Goal: Task Accomplishment & Management: Manage account settings

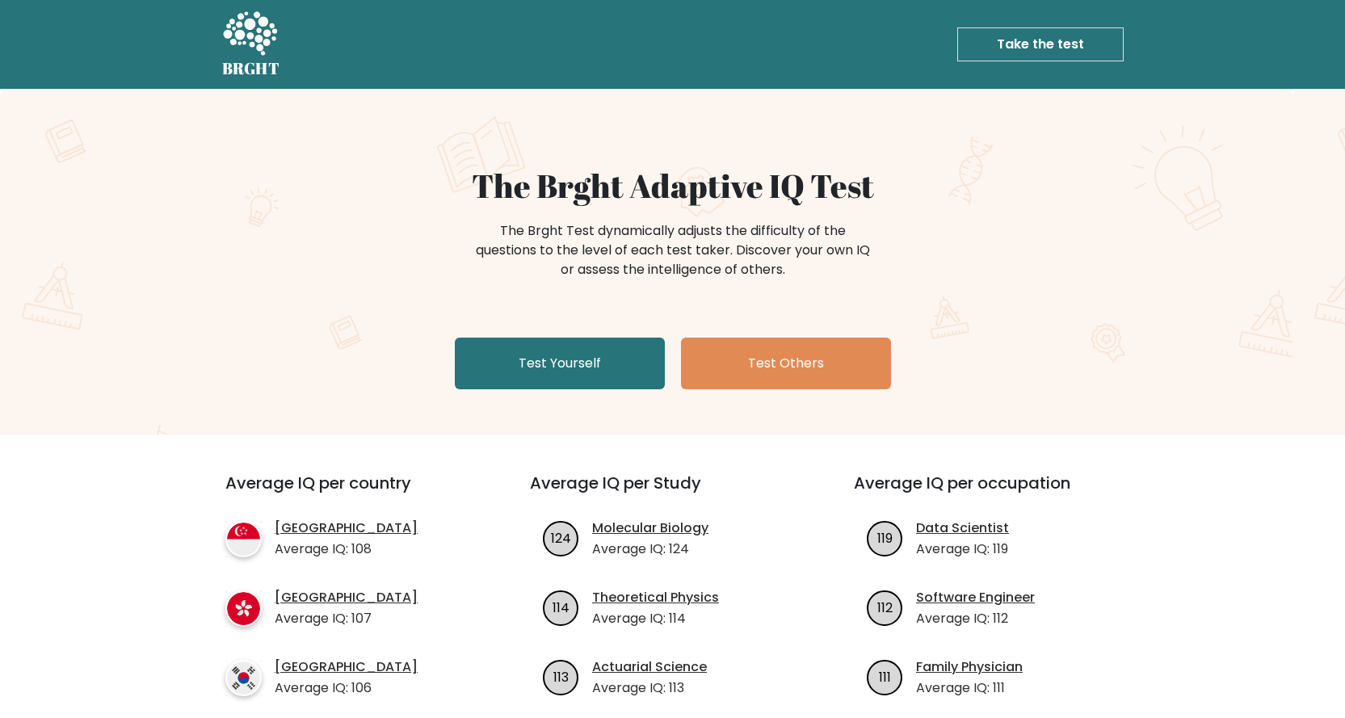
scroll to position [81, 0]
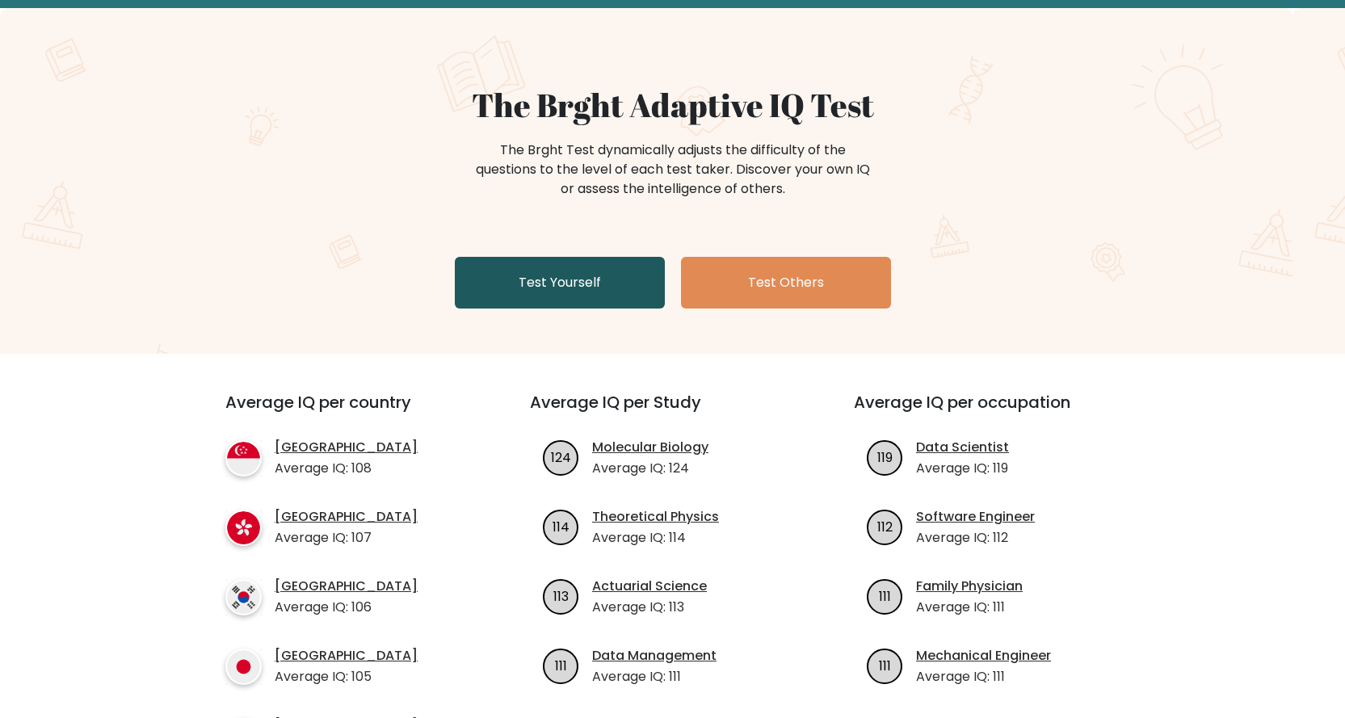
click at [609, 271] on link "Test Yourself" at bounding box center [560, 283] width 210 height 52
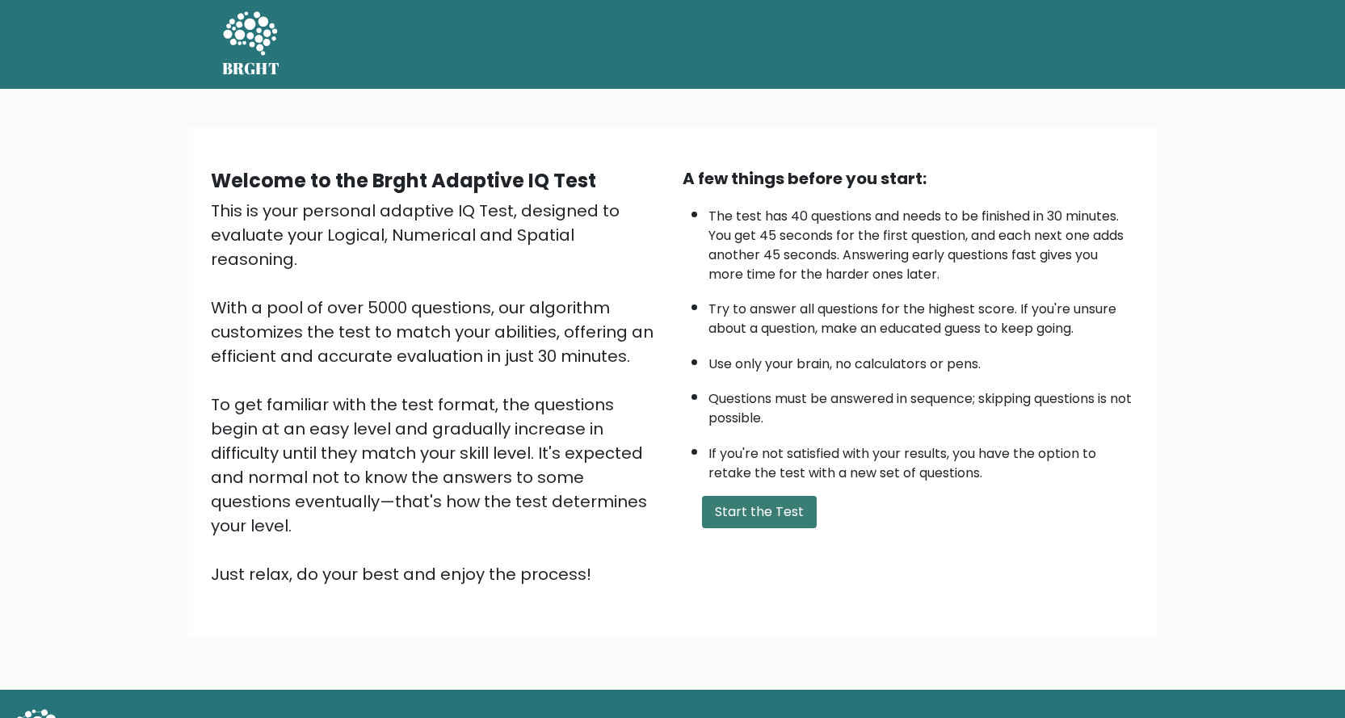
click at [783, 518] on button "Start the Test" at bounding box center [759, 512] width 115 height 32
click at [1058, 45] on link "Take the test" at bounding box center [1040, 44] width 166 height 34
click at [1037, 47] on link "Take the test" at bounding box center [1040, 44] width 166 height 34
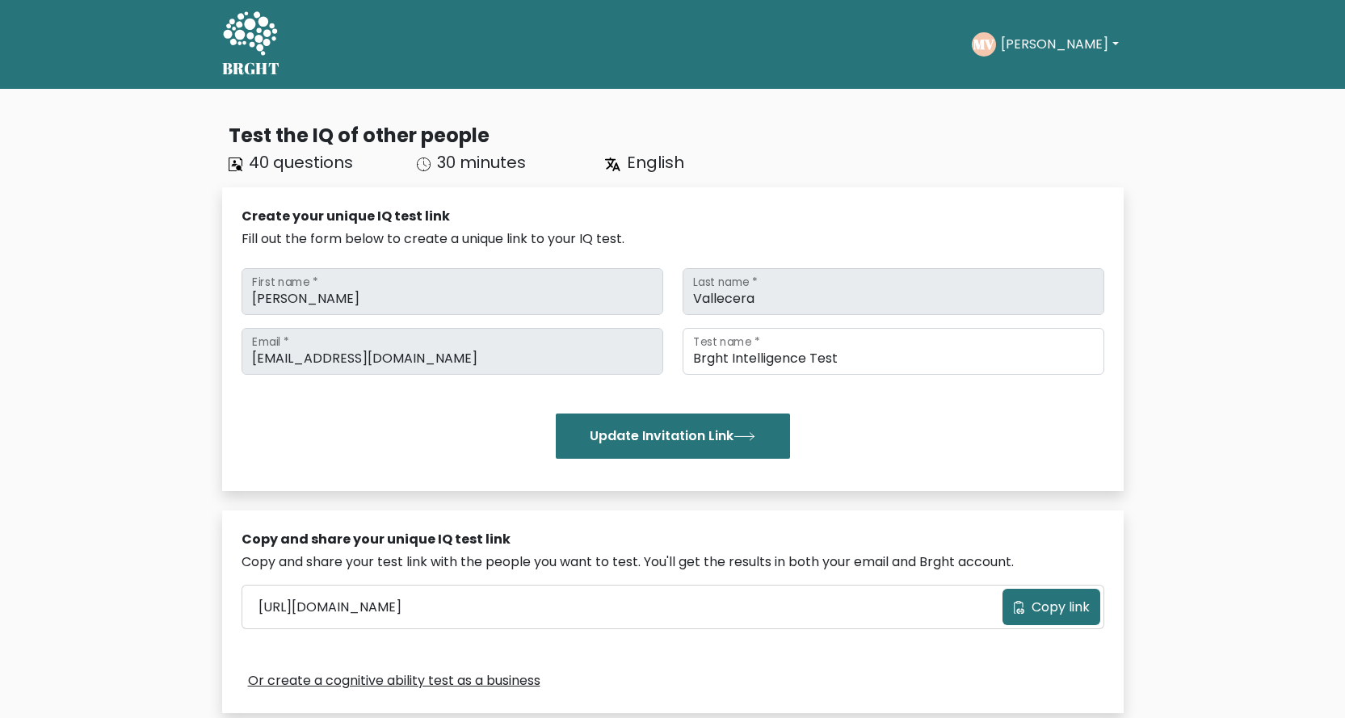
click at [269, 42] on icon at bounding box center [250, 33] width 54 height 44
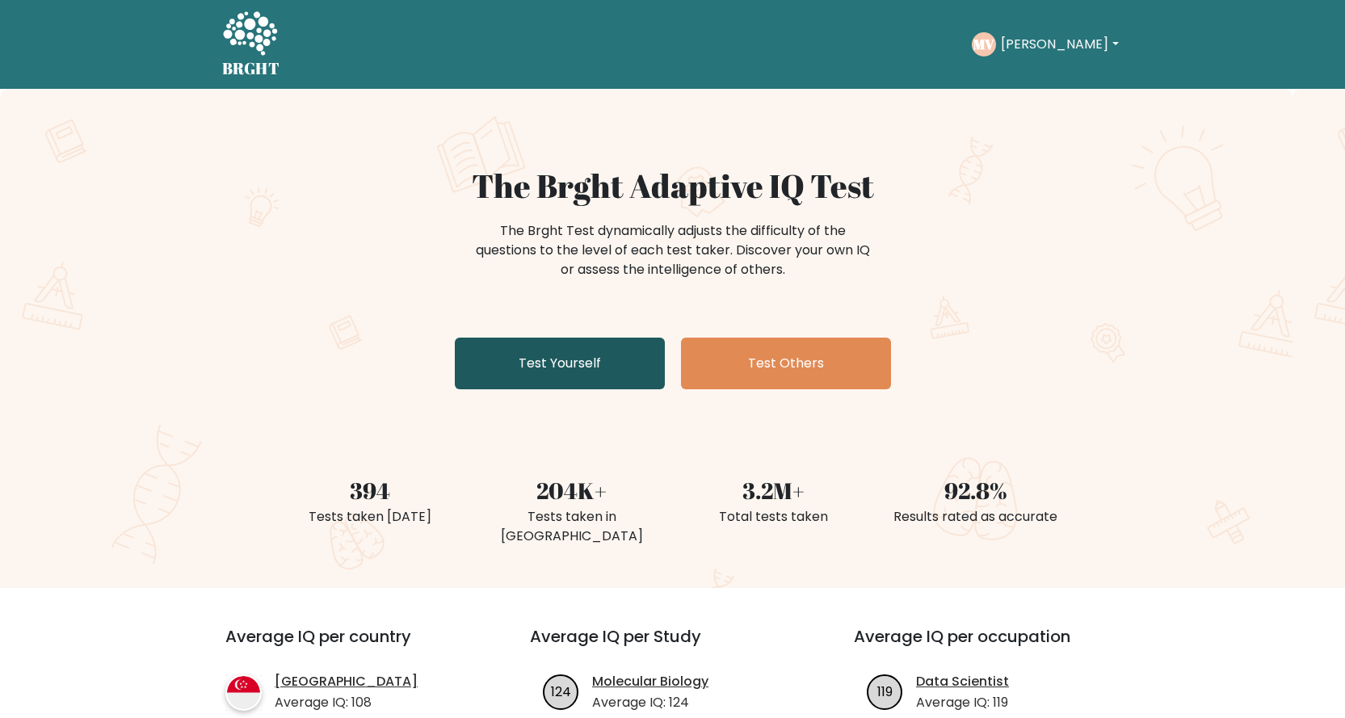
click at [587, 360] on link "Test Yourself" at bounding box center [560, 364] width 210 height 52
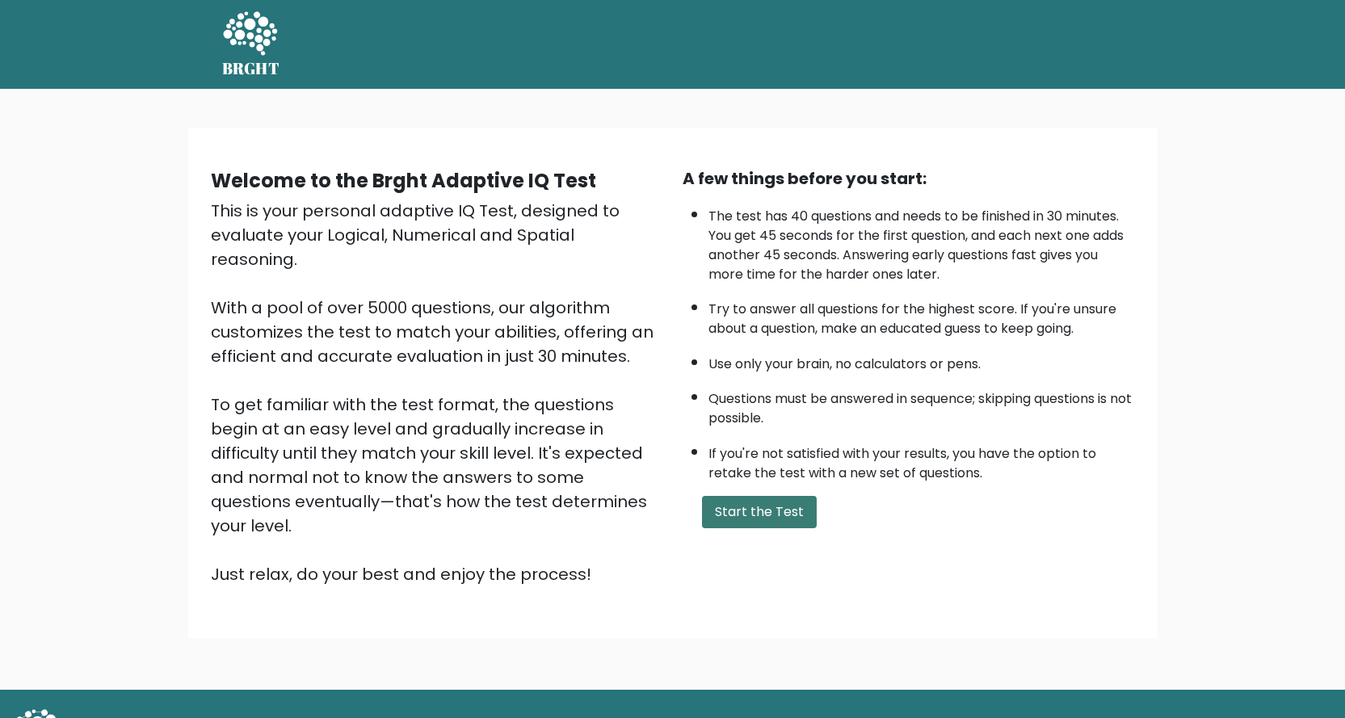
click at [780, 511] on button "Start the Test" at bounding box center [759, 512] width 115 height 32
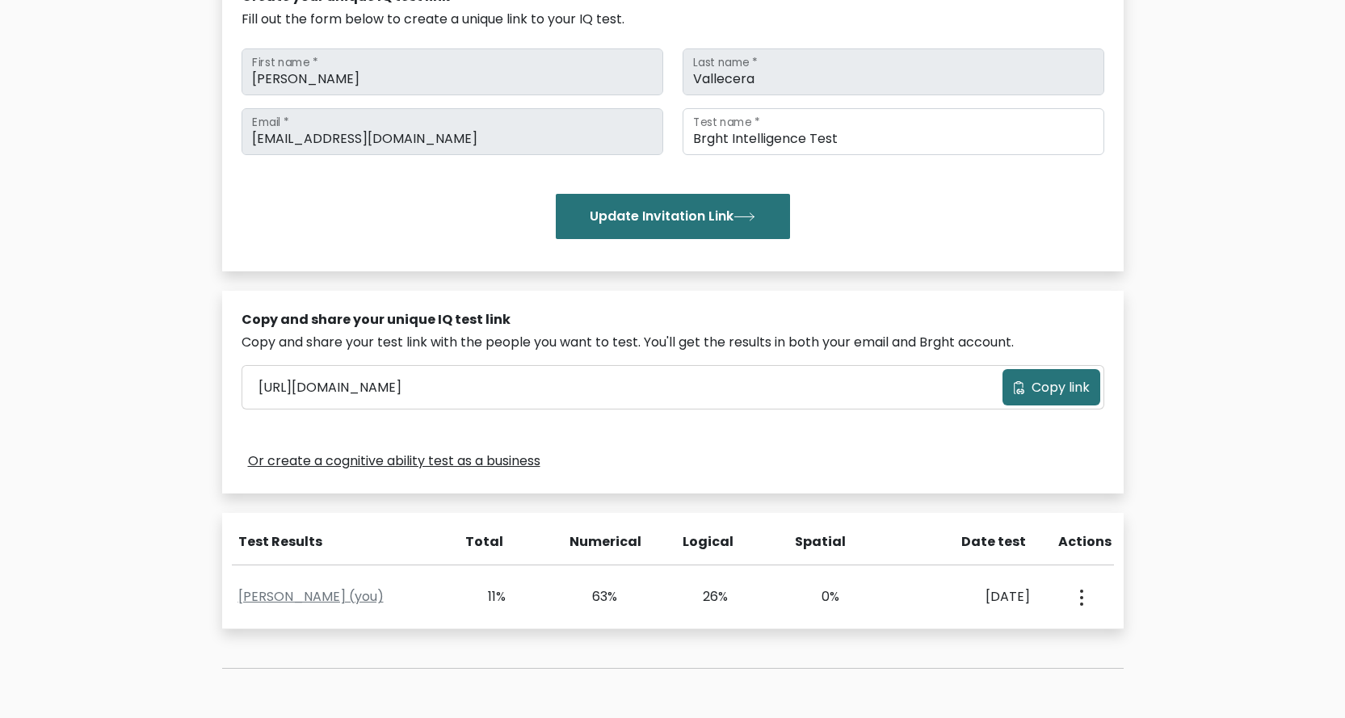
scroll to position [385, 0]
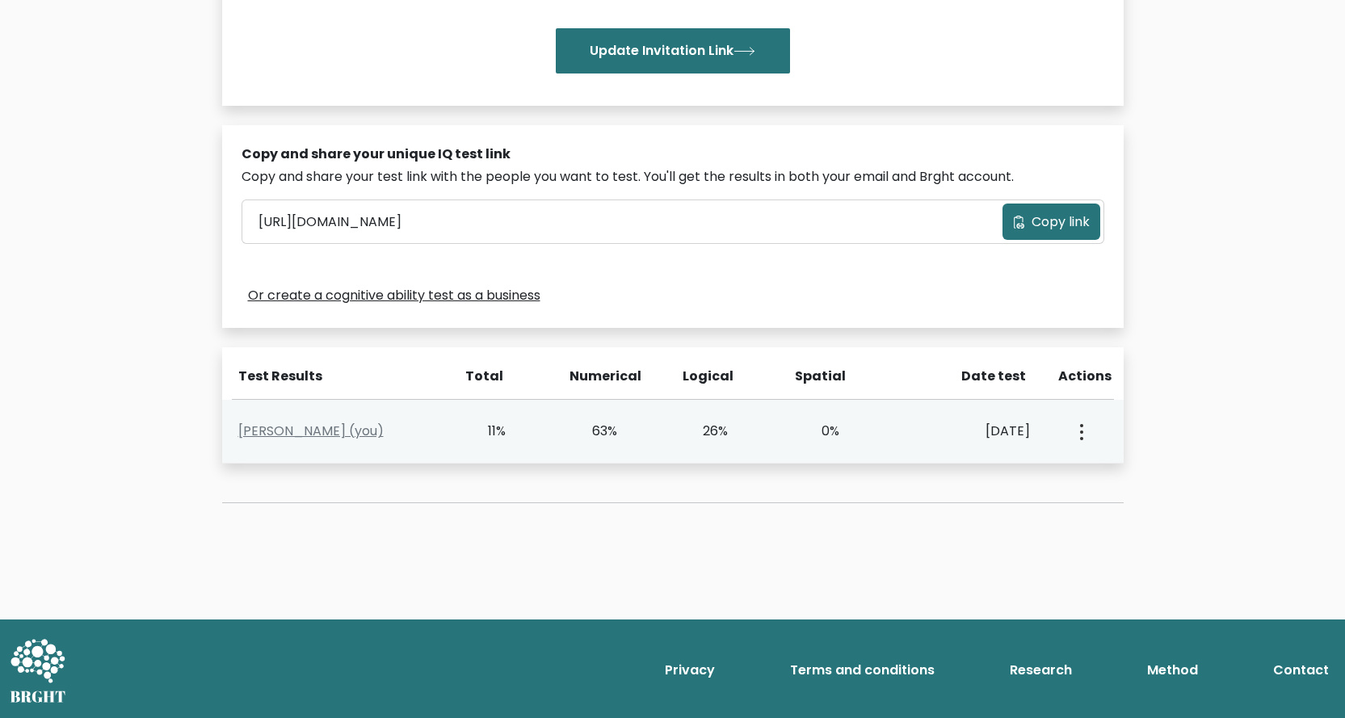
click at [1080, 434] on icon "button" at bounding box center [1081, 432] width 3 height 16
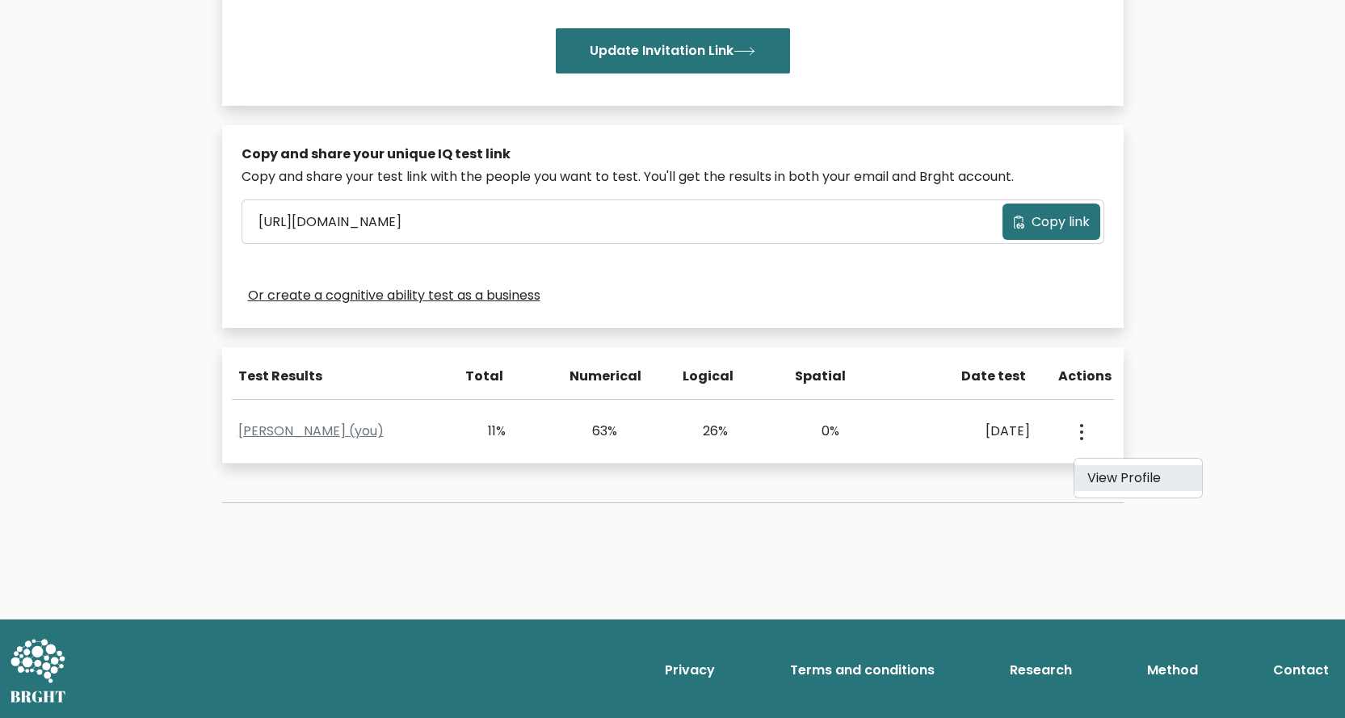
click at [1128, 475] on link "View Profile" at bounding box center [1139, 478] width 128 height 26
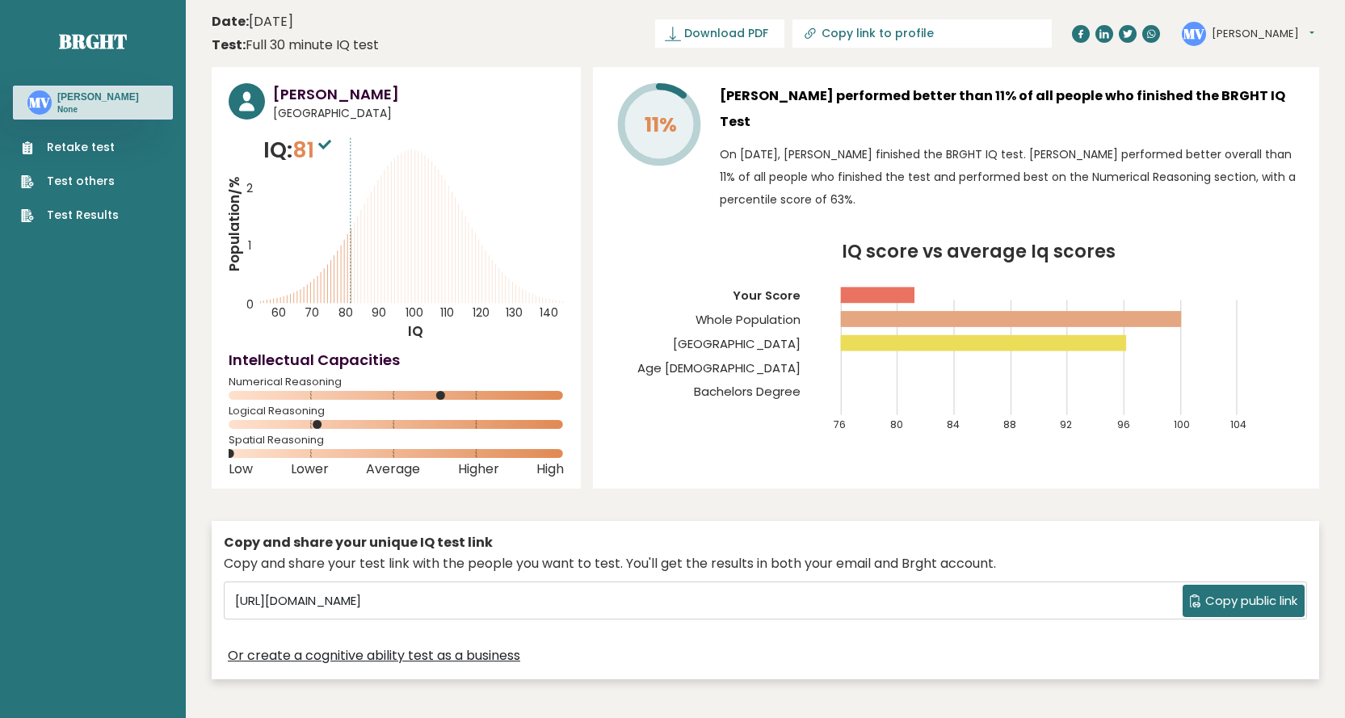
click at [973, 32] on input "Copy link to profile" at bounding box center [932, 33] width 220 height 13
type input "[URL][DOMAIN_NAME][PERSON_NAME]"
click at [604, 56] on header "Date: [DATE] Test: Full 30 minute IQ test Download PDF Downloading... Downloadi…" at bounding box center [766, 33] width 1108 height 51
click at [486, 33] on header "Date: [DATE] Test: Full 30 minute IQ test Download PDF Downloading... Downloadi…" at bounding box center [766, 33] width 1108 height 51
click at [711, 29] on span "Download PDF" at bounding box center [669, 33] width 84 height 17
